Goal: Find specific page/section: Find specific page/section

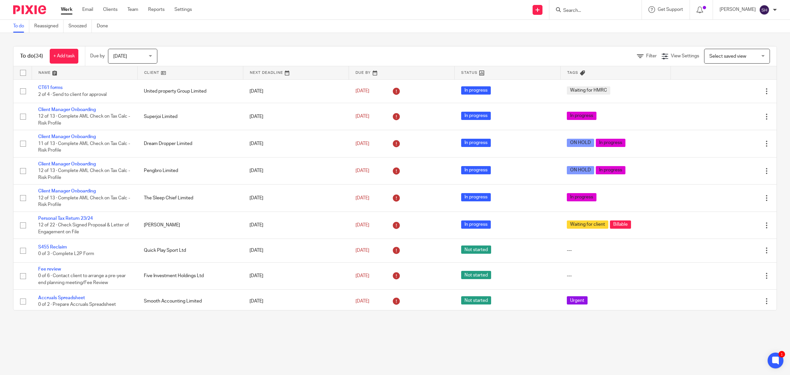
click at [585, 13] on form at bounding box center [598, 10] width 70 height 8
click at [582, 11] on input "Search" at bounding box center [592, 11] width 59 height 6
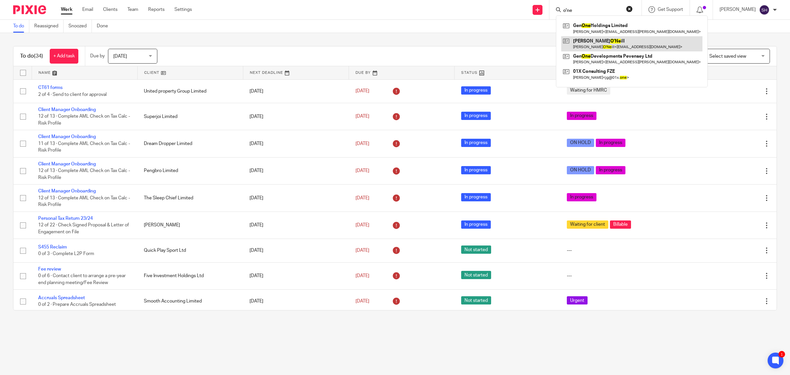
type input "o'ne"
click at [596, 41] on link at bounding box center [631, 43] width 141 height 15
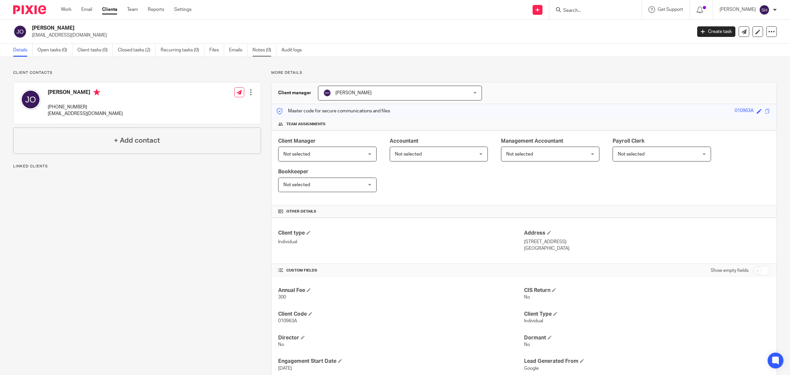
click at [277, 55] on ul "Details Open tasks (0) Client tasks (0) Closed tasks (2) Recurring tasks (0) Fi…" at bounding box center [162, 50] width 299 height 13
click at [142, 53] on link "Closed tasks (2)" at bounding box center [137, 50] width 38 height 13
